Goal: Information Seeking & Learning: Compare options

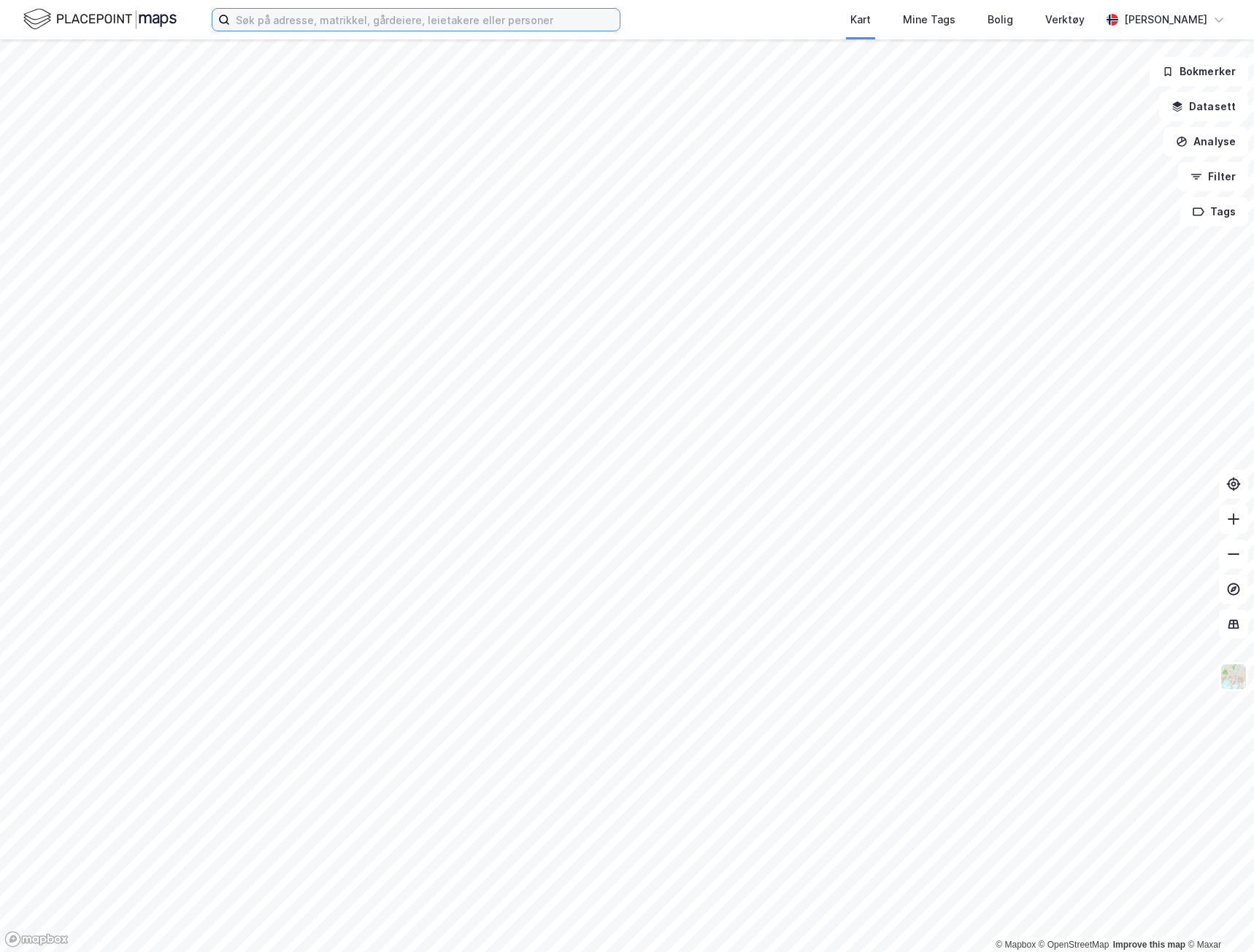
click at [380, 22] on input at bounding box center [424, 19] width 390 height 22
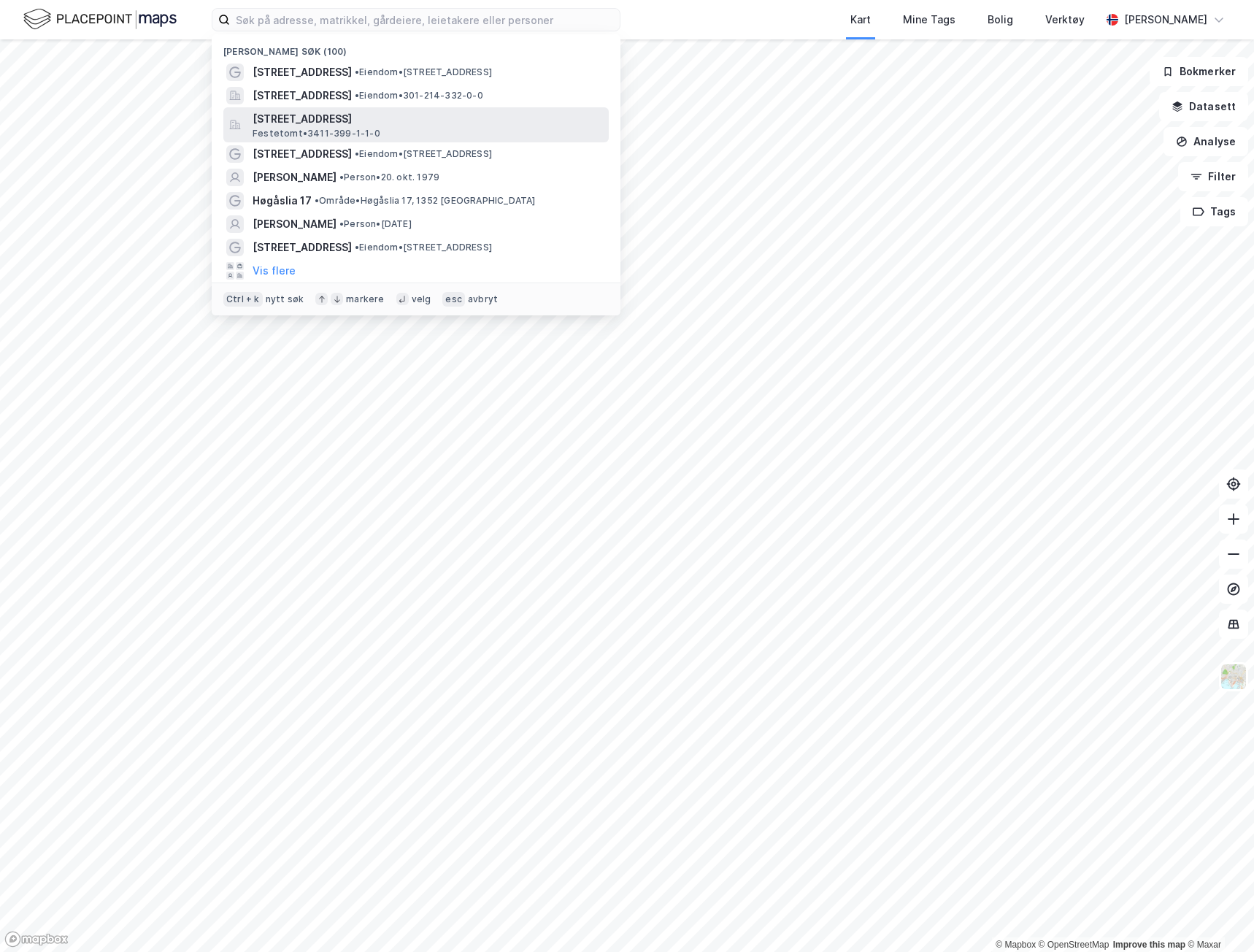
click at [473, 131] on div "Langbakkgutua 25, 2612, SJUSJØEN, RINGSAKER Festetomt • 3411-399-1-1-0" at bounding box center [429, 124] width 354 height 29
